Goal: Information Seeking & Learning: Learn about a topic

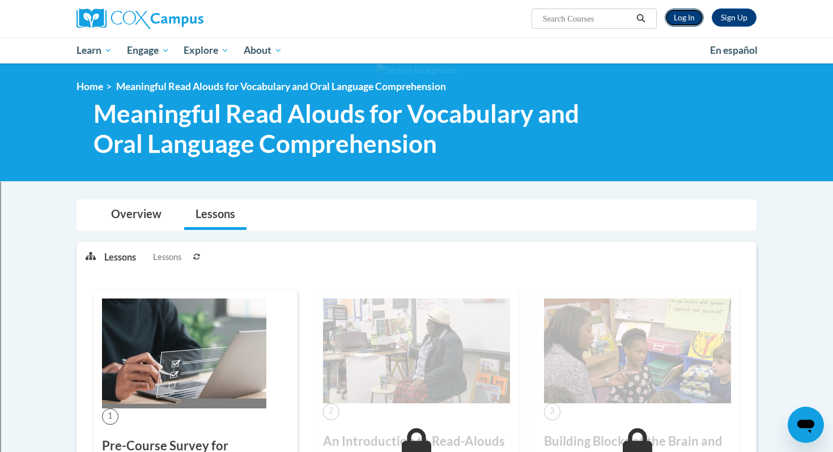
click at [682, 13] on link "Log In" at bounding box center [684, 18] width 39 height 18
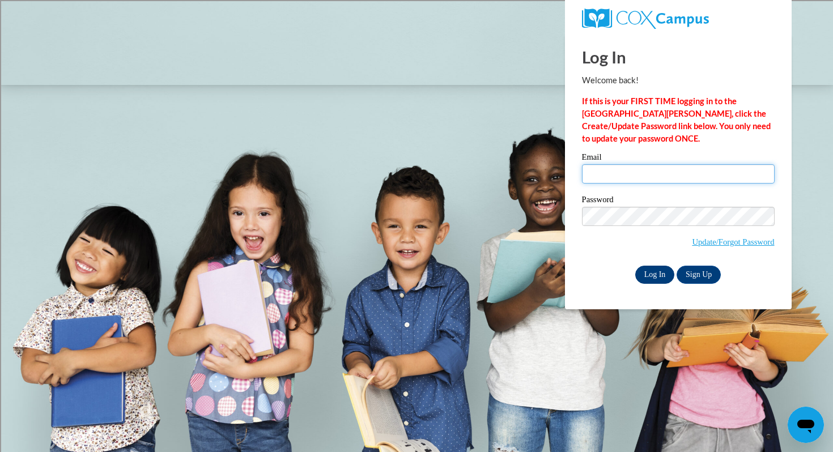
type input "aparisi@shorewood.k12.wi.us"
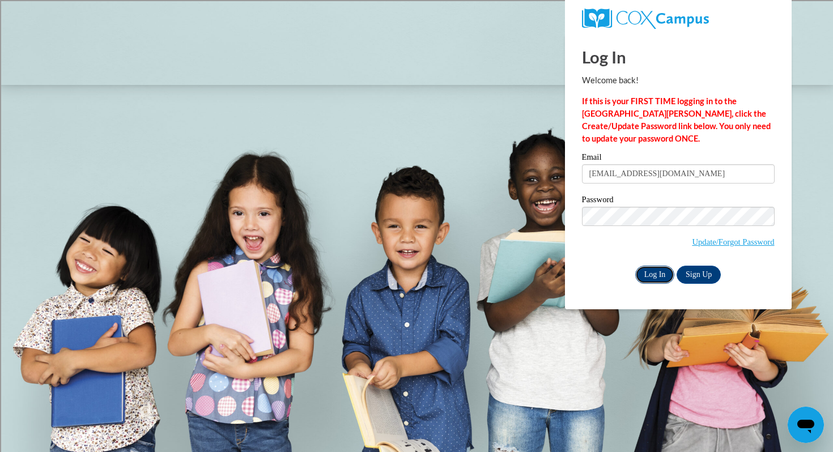
click at [652, 278] on input "Log In" at bounding box center [655, 275] width 40 height 18
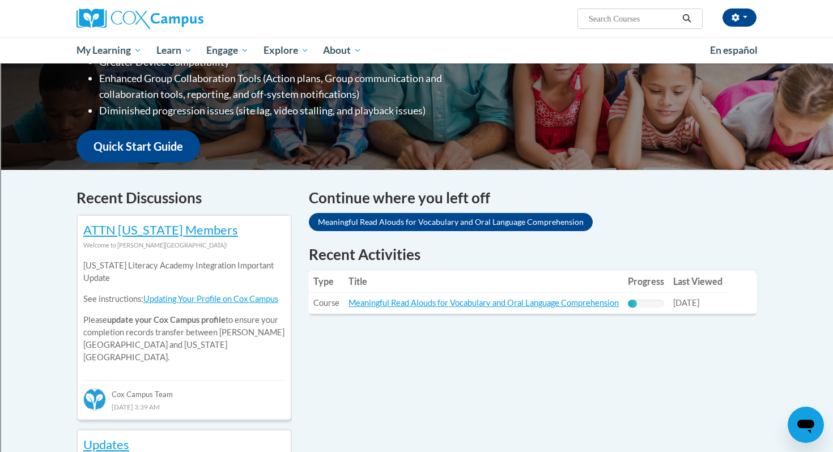
scroll to position [230, 0]
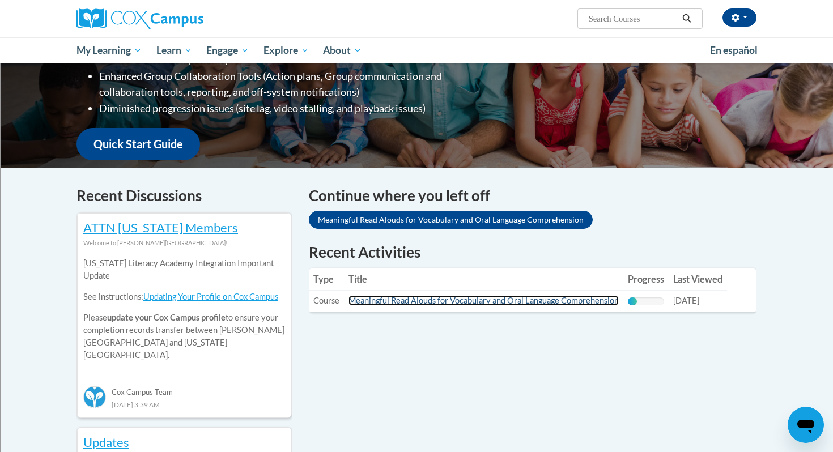
click at [414, 302] on link "Meaningful Read Alouds for Vocabulary and Oral Language Comprehension" at bounding box center [484, 301] width 270 height 10
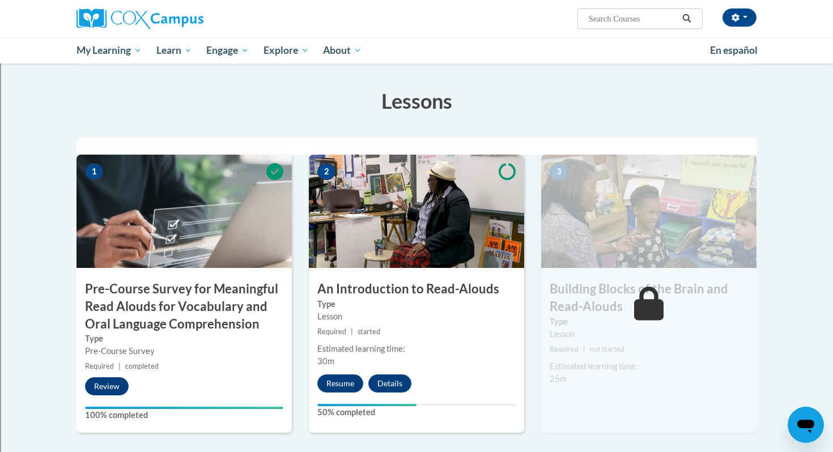
scroll to position [189, 0]
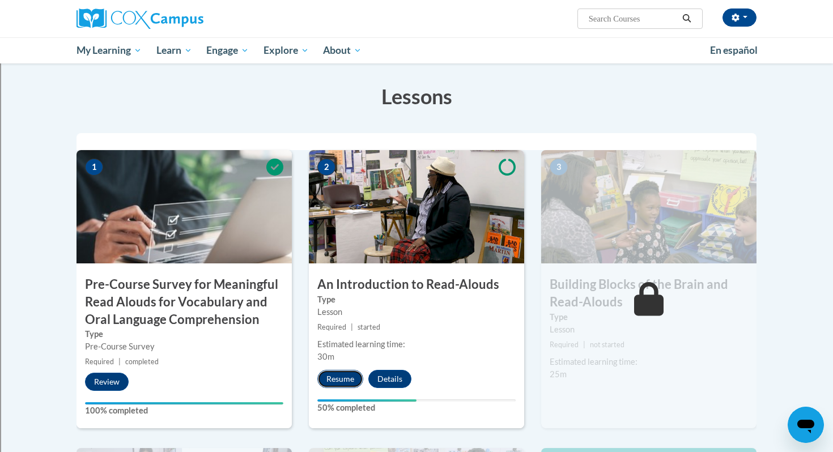
click at [344, 372] on button "Resume" at bounding box center [340, 379] width 46 height 18
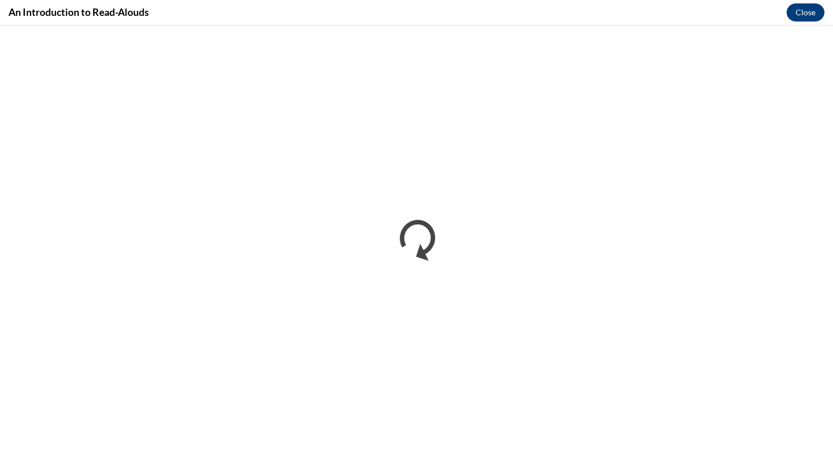
scroll to position [0, 0]
click at [806, 7] on button "Close" at bounding box center [806, 12] width 38 height 18
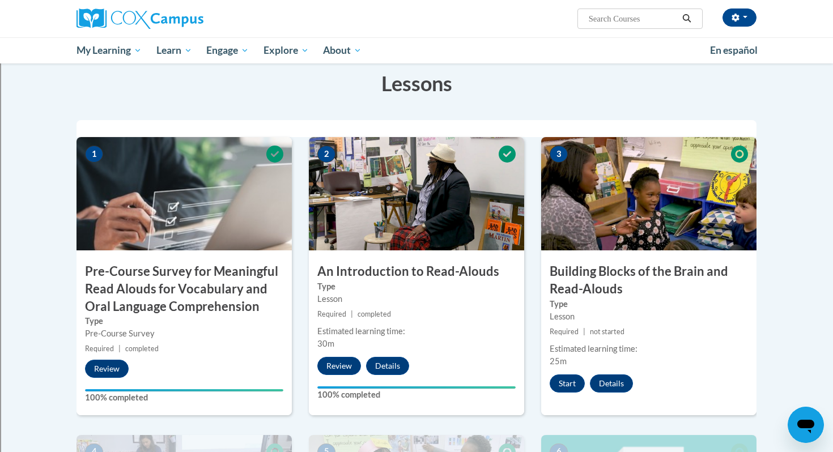
scroll to position [201, 0]
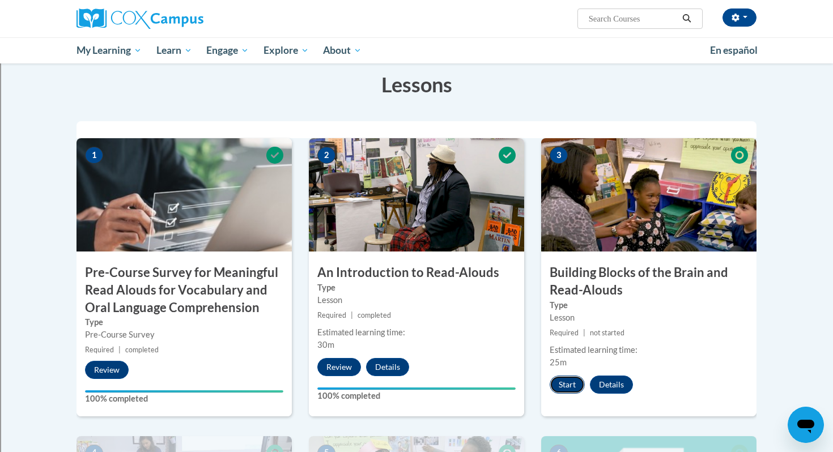
click at [561, 388] on button "Start" at bounding box center [567, 385] width 35 height 18
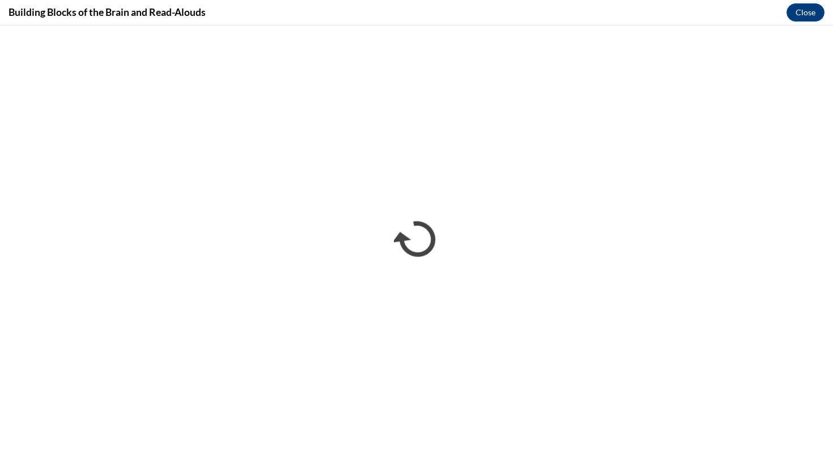
scroll to position [0, 0]
drag, startPoint x: 807, startPoint y: 15, endPoint x: 807, endPoint y: 61, distance: 45.3
click at [807, 15] on button "Close" at bounding box center [806, 12] width 38 height 18
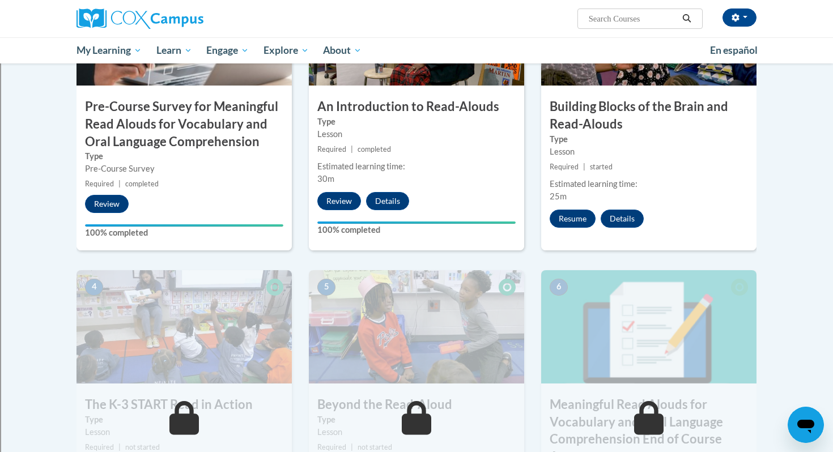
scroll to position [367, 0]
click at [580, 222] on button "Resume" at bounding box center [573, 219] width 46 height 18
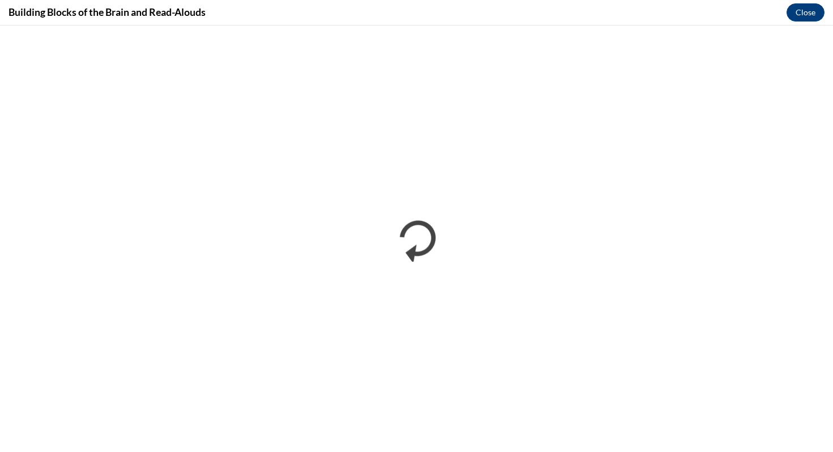
scroll to position [0, 0]
click at [801, 9] on button "Close" at bounding box center [806, 12] width 38 height 18
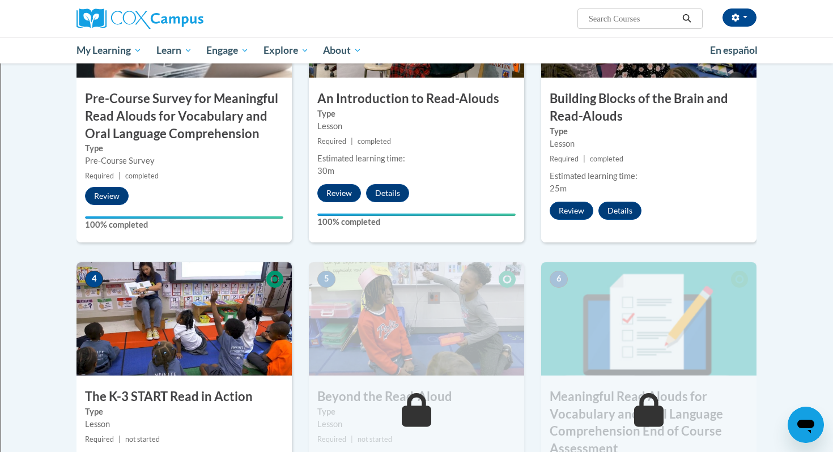
scroll to position [372, 0]
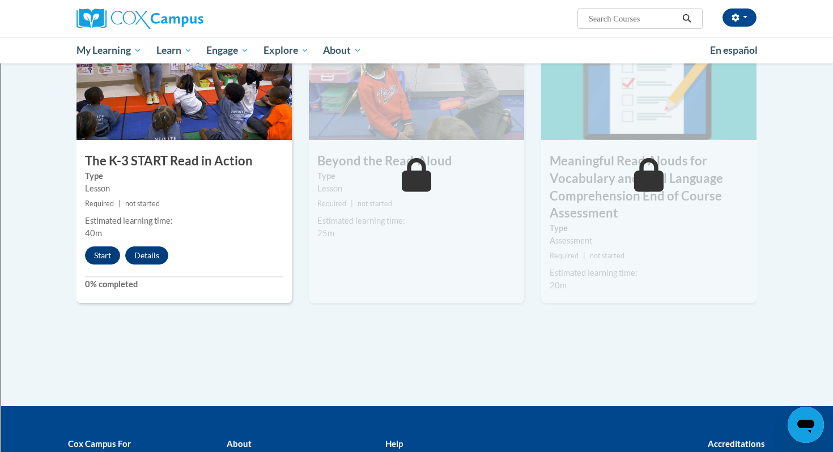
scroll to position [634, 0]
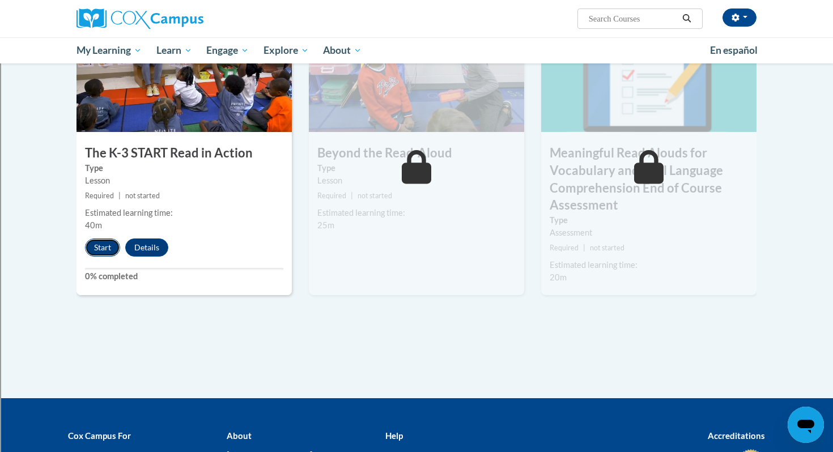
click at [99, 240] on button "Start" at bounding box center [102, 248] width 35 height 18
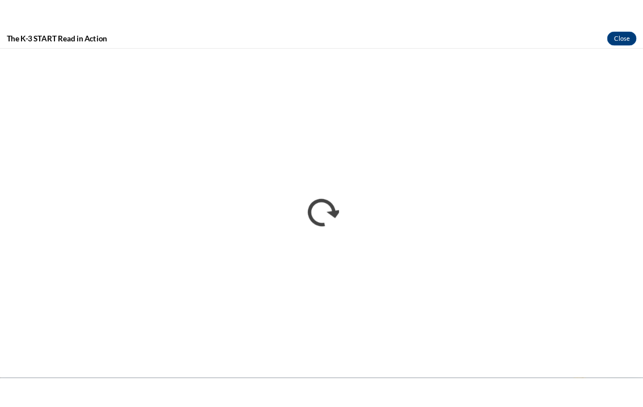
scroll to position [0, 0]
